Goal: Task Accomplishment & Management: Use online tool/utility

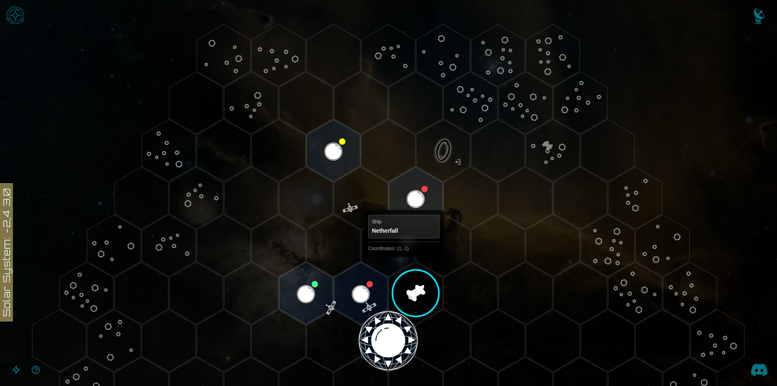
scroll to position [40, 0]
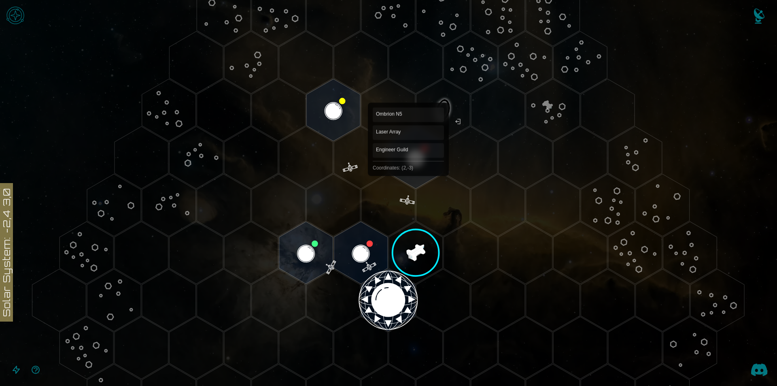
click at [409, 167] on polygon "Hex at coordinates 2,-3, clickable" at bounding box center [416, 157] width 54 height 62
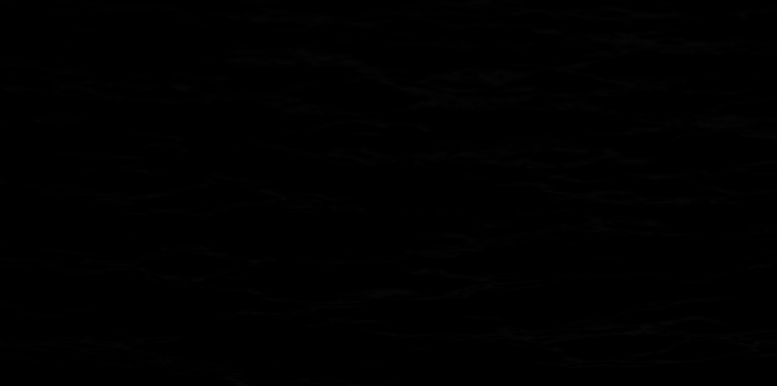
click at [409, 167] on icon at bounding box center [388, 300] width 777 height 681
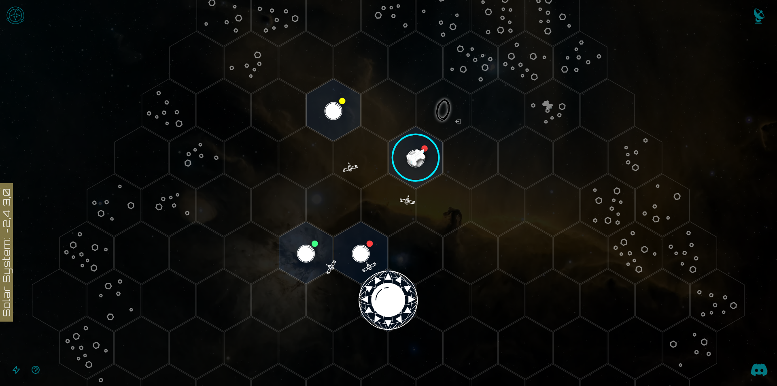
click at [413, 163] on image at bounding box center [416, 158] width 64 height 64
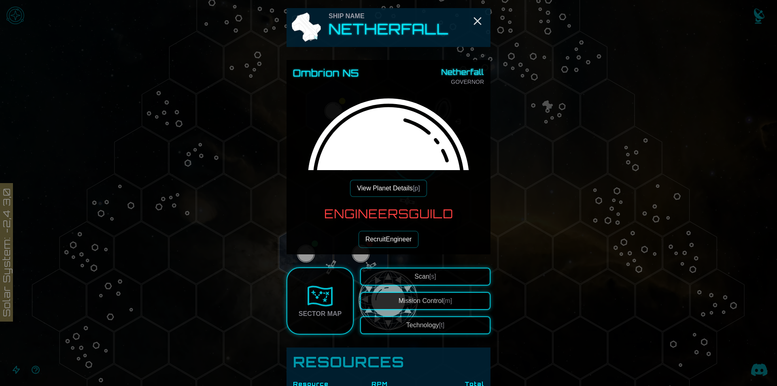
scroll to position [81, 0]
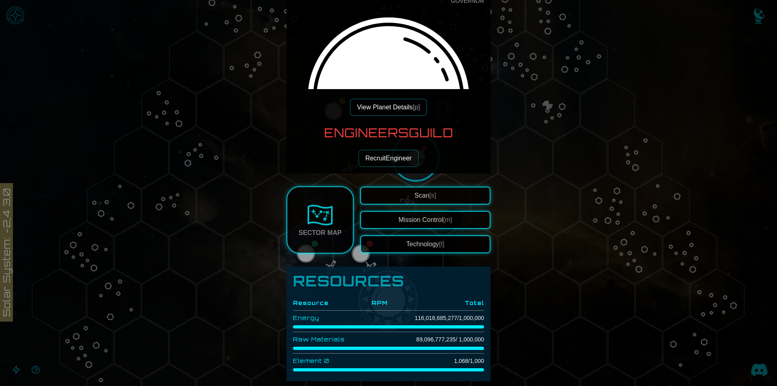
click at [402, 109] on button "View Planet Details [p]" at bounding box center [388, 107] width 77 height 17
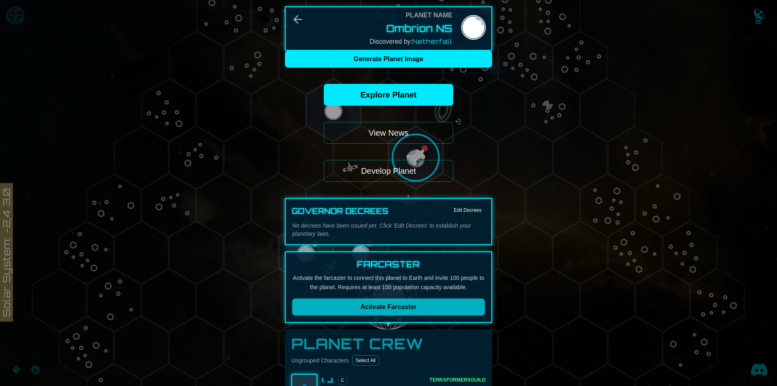
click at [409, 309] on span "Activate Farcaster" at bounding box center [389, 306] width 56 height 7
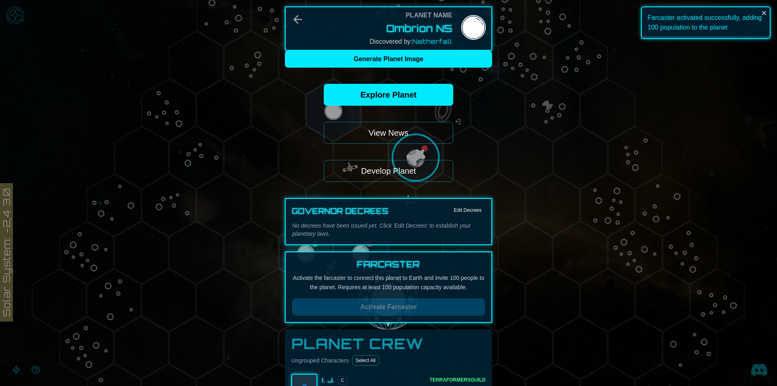
click at [403, 171] on button "Develop Planet" at bounding box center [389, 171] width 130 height 22
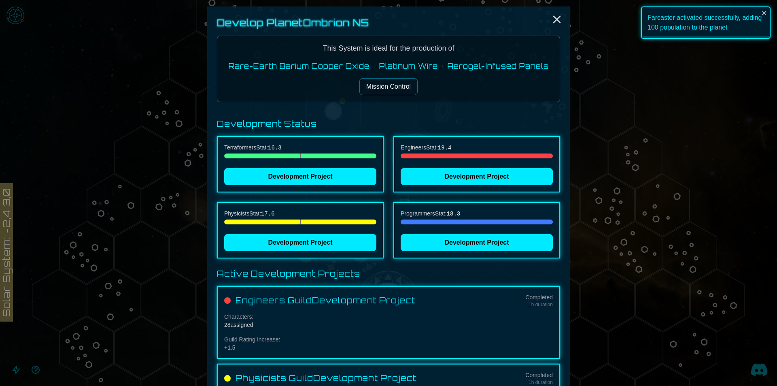
click at [377, 87] on button "Mission Control" at bounding box center [389, 86] width 58 height 17
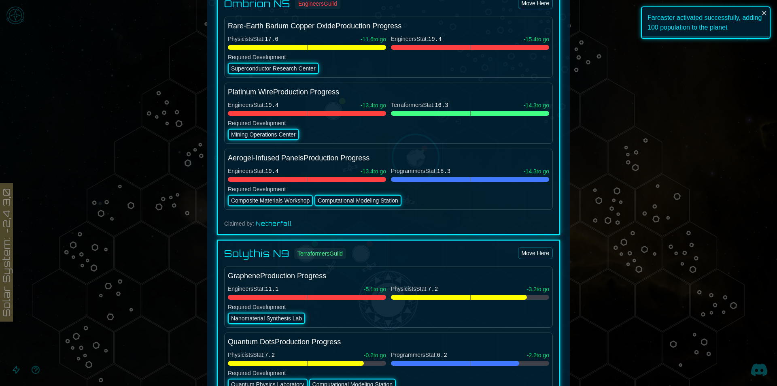
scroll to position [769, 0]
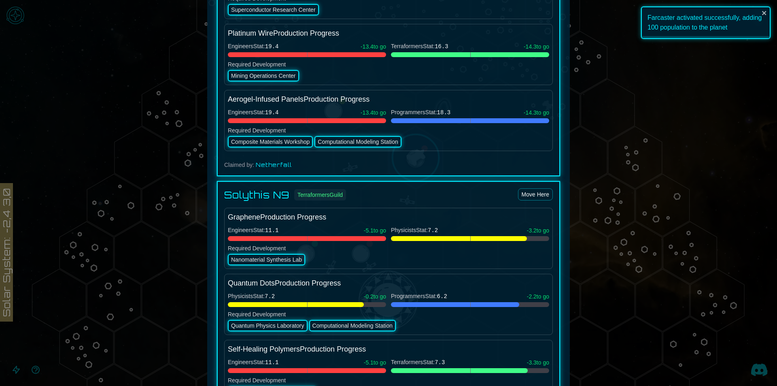
click at [344, 141] on div "Computational Modeling Station" at bounding box center [358, 141] width 87 height 11
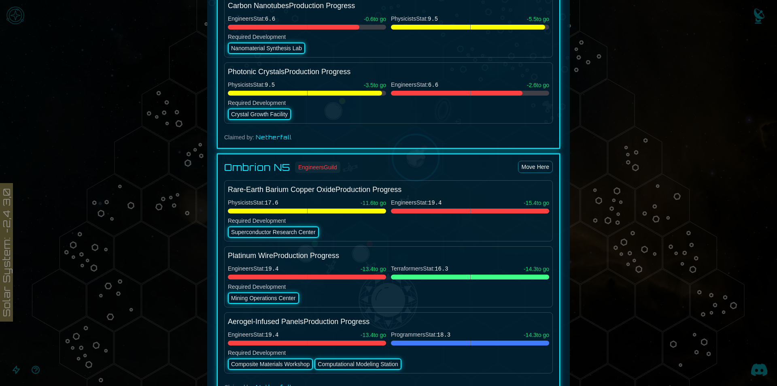
scroll to position [486, 0]
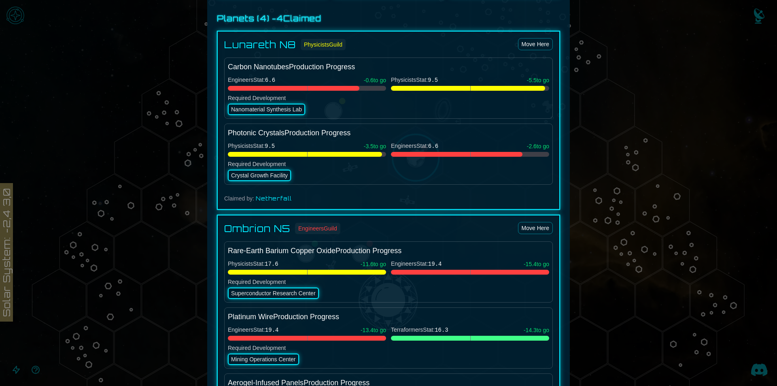
click at [637, 157] on div at bounding box center [388, 193] width 777 height 386
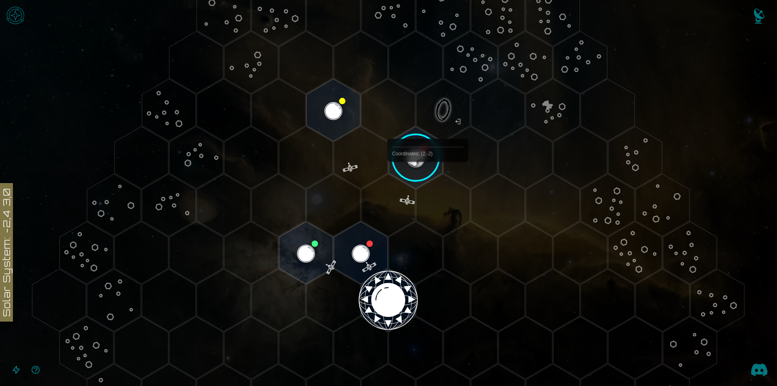
click at [398, 151] on image at bounding box center [416, 158] width 64 height 64
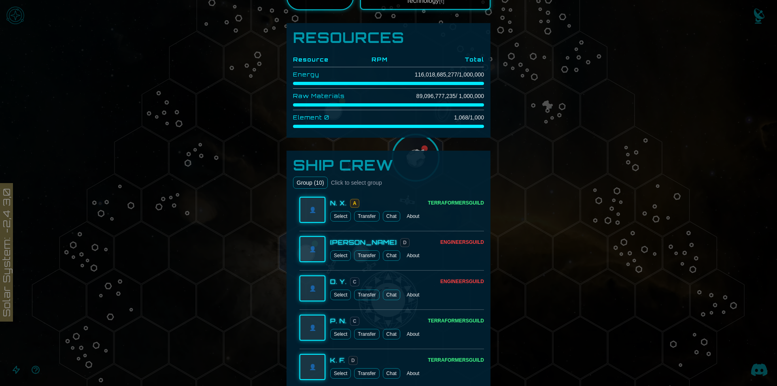
scroll to position [364, 0]
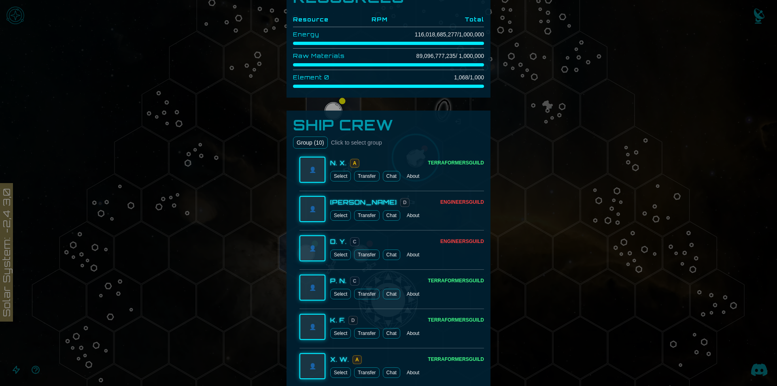
click at [353, 145] on span "Click to select group" at bounding box center [356, 142] width 51 height 8
click at [395, 147] on div "Group ( 10 ) Click to select group" at bounding box center [388, 142] width 191 height 12
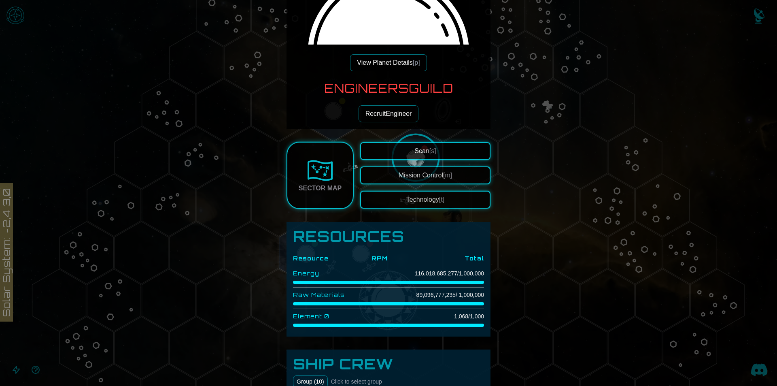
scroll to position [121, 0]
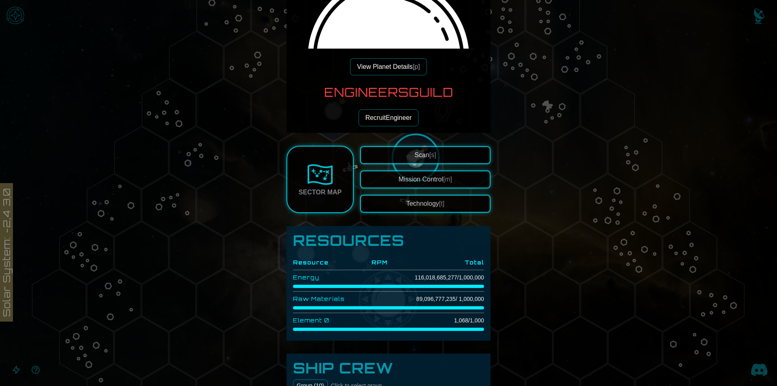
click at [411, 183] on button "Mission Control [m]" at bounding box center [425, 179] width 130 height 18
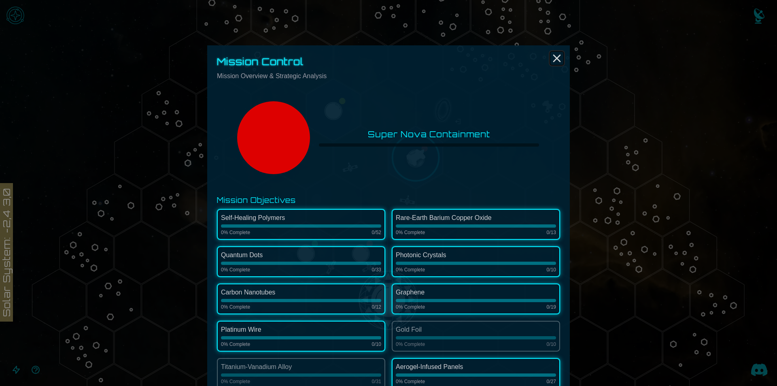
click at [552, 58] on icon "Close" at bounding box center [557, 58] width 13 height 13
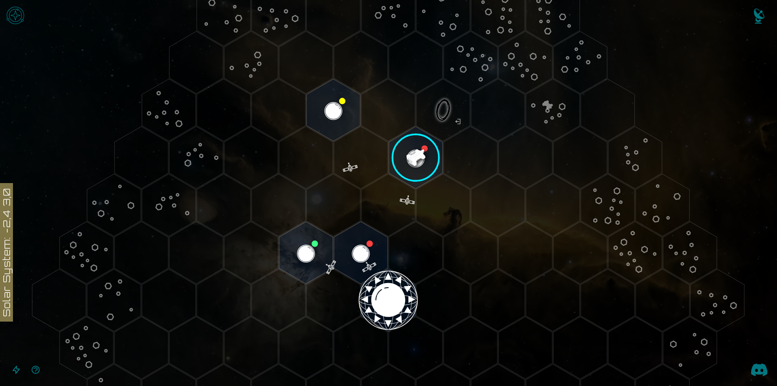
click at [417, 164] on image at bounding box center [416, 158] width 64 height 64
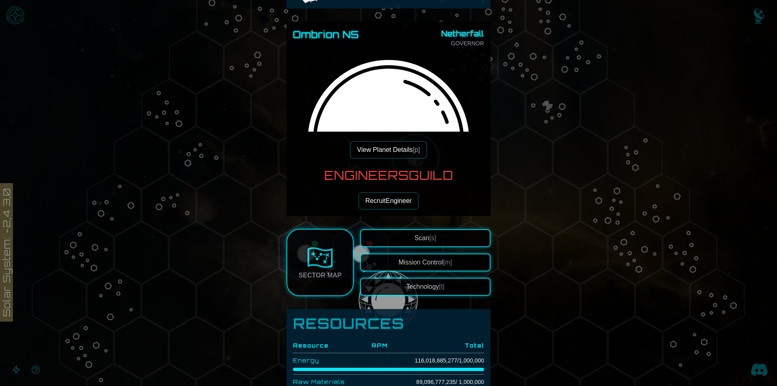
scroll to position [81, 0]
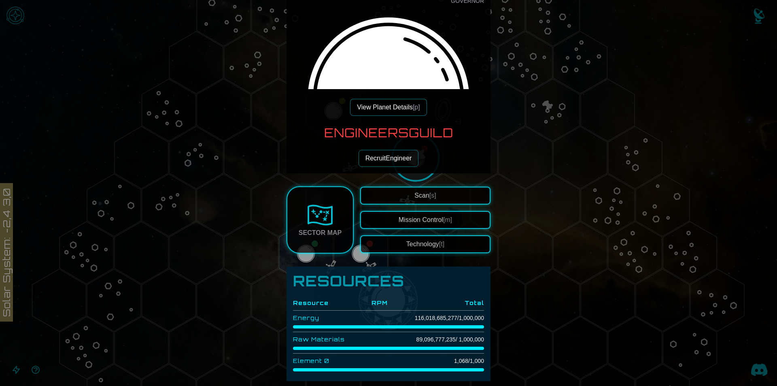
click at [427, 247] on button "Technology [t]" at bounding box center [425, 244] width 130 height 18
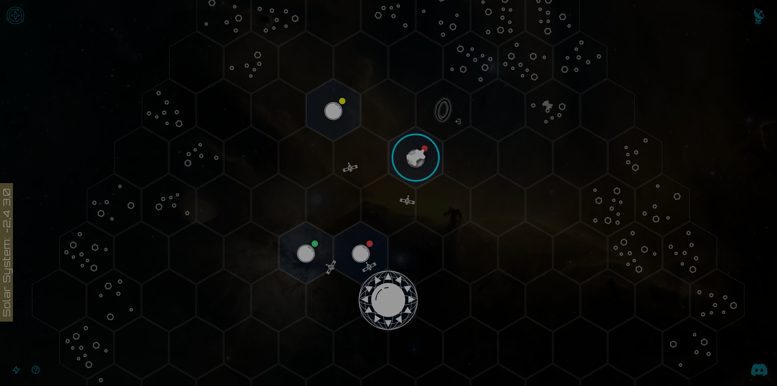
click at [449, 99] on img at bounding box center [425, 77] width 51 height 51
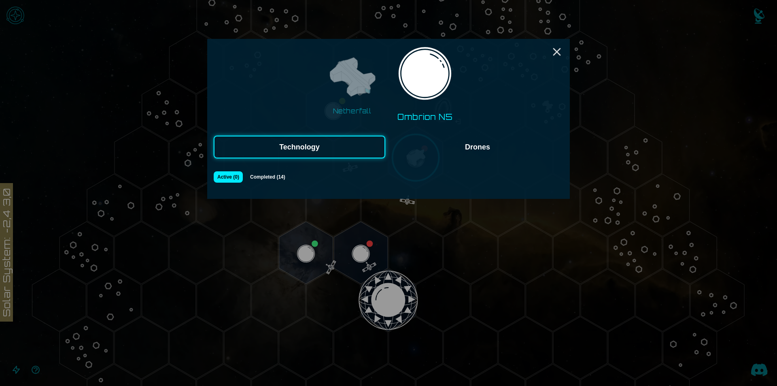
click at [462, 154] on button "Drones" at bounding box center [478, 147] width 172 height 23
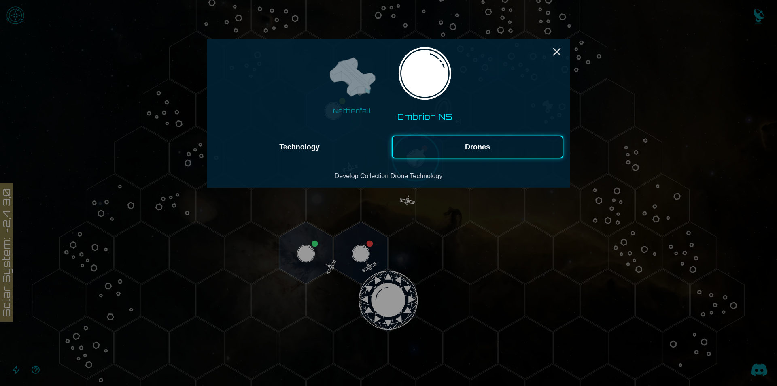
click at [345, 151] on button "Technology" at bounding box center [300, 147] width 172 height 23
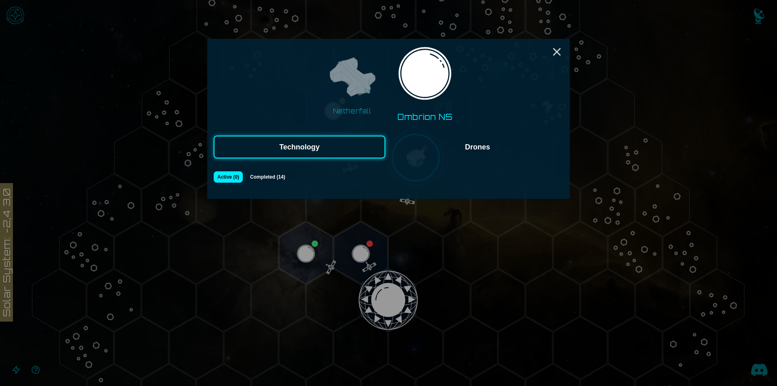
click at [361, 103] on button "Netherfall" at bounding box center [352, 84] width 63 height 70
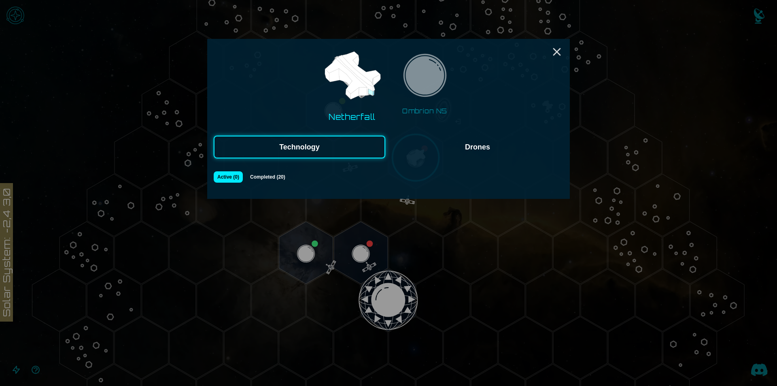
click at [471, 150] on button "Drones" at bounding box center [478, 147] width 172 height 23
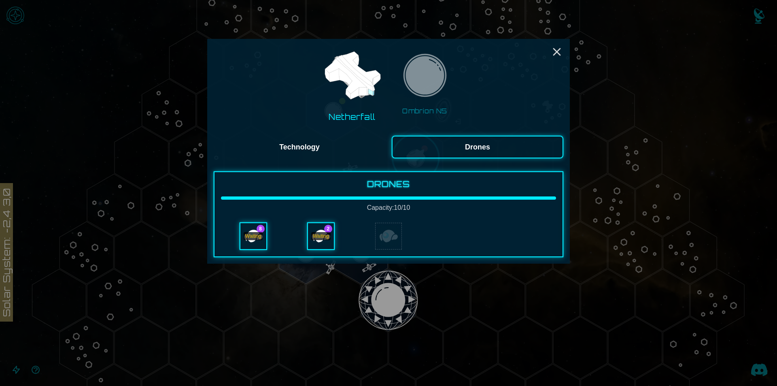
click at [252, 239] on div "Waiting" at bounding box center [253, 236] width 19 height 8
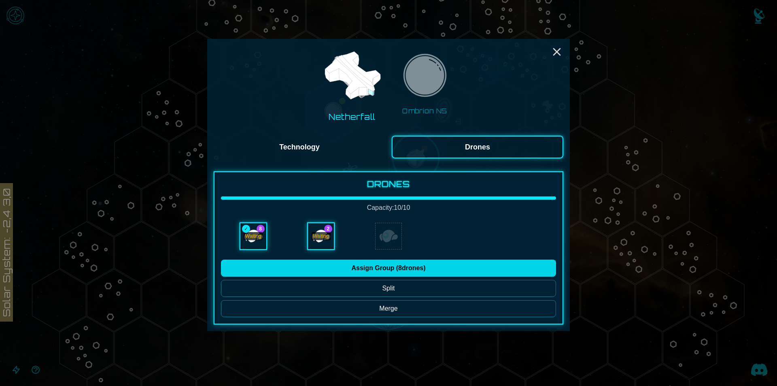
click at [380, 264] on button "Assign Group ( 8 drones)" at bounding box center [388, 268] width 335 height 17
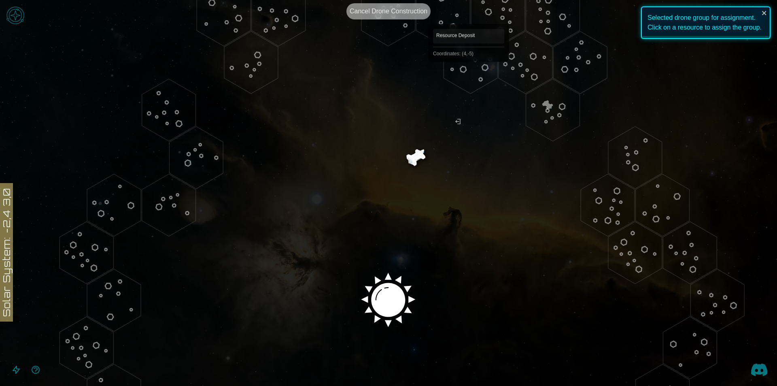
click at [469, 73] on polygon "Hex at coordinates 4,-5, clickable" at bounding box center [471, 63] width 54 height 62
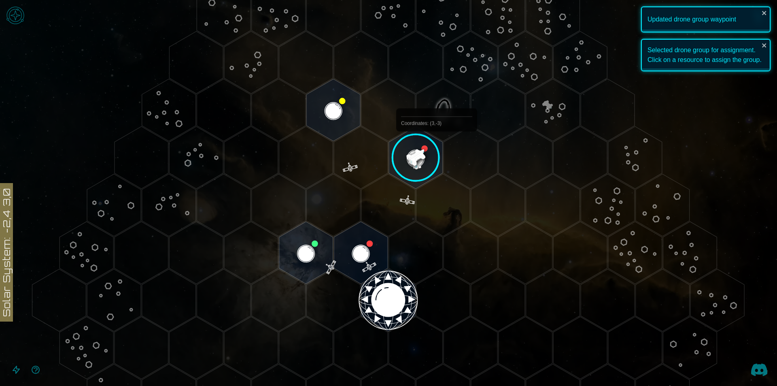
click at [422, 156] on image at bounding box center [416, 158] width 64 height 64
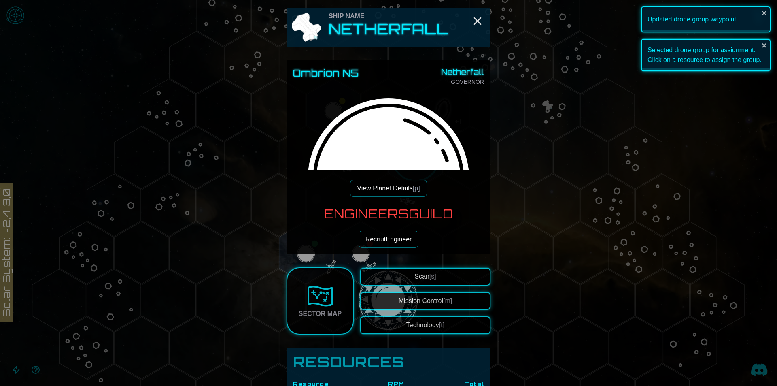
click at [400, 319] on button "Technology [t]" at bounding box center [425, 325] width 130 height 18
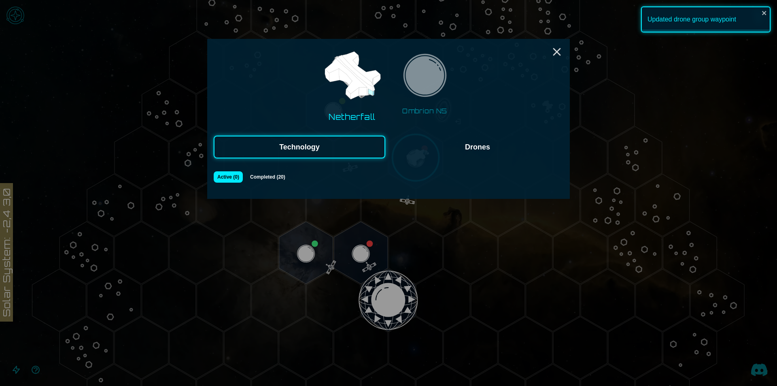
click at [490, 152] on button "Drones" at bounding box center [478, 147] width 172 height 23
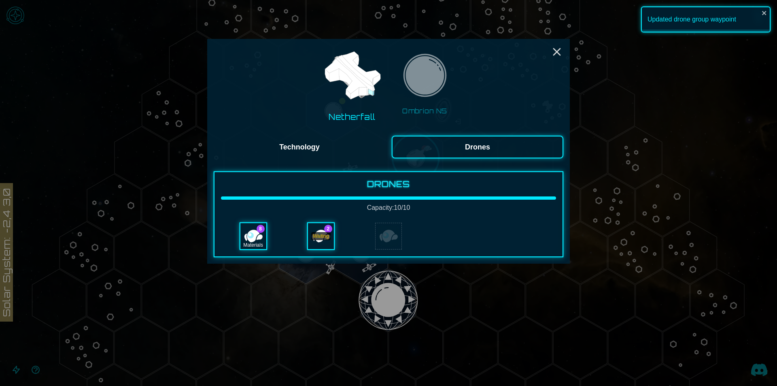
click at [325, 238] on div "Waiting" at bounding box center [320, 236] width 19 height 8
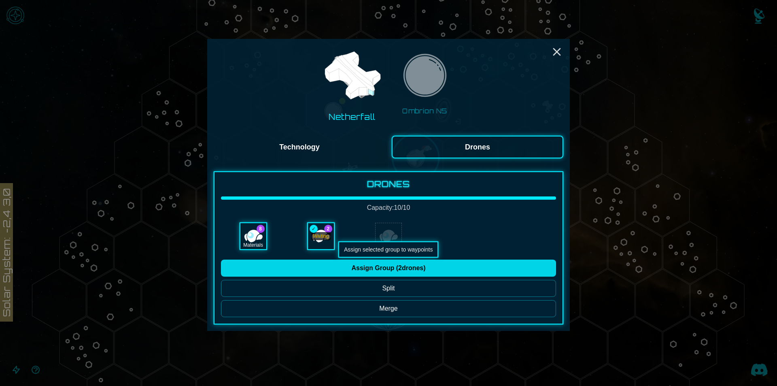
click at [400, 268] on button "Assign Group ( 2 drones)" at bounding box center [388, 268] width 335 height 17
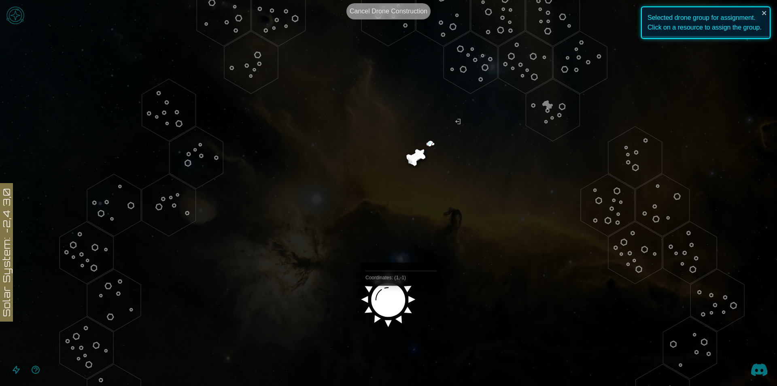
click at [393, 300] on image at bounding box center [389, 297] width 64 height 64
